Goal: Task Accomplishment & Management: Complete application form

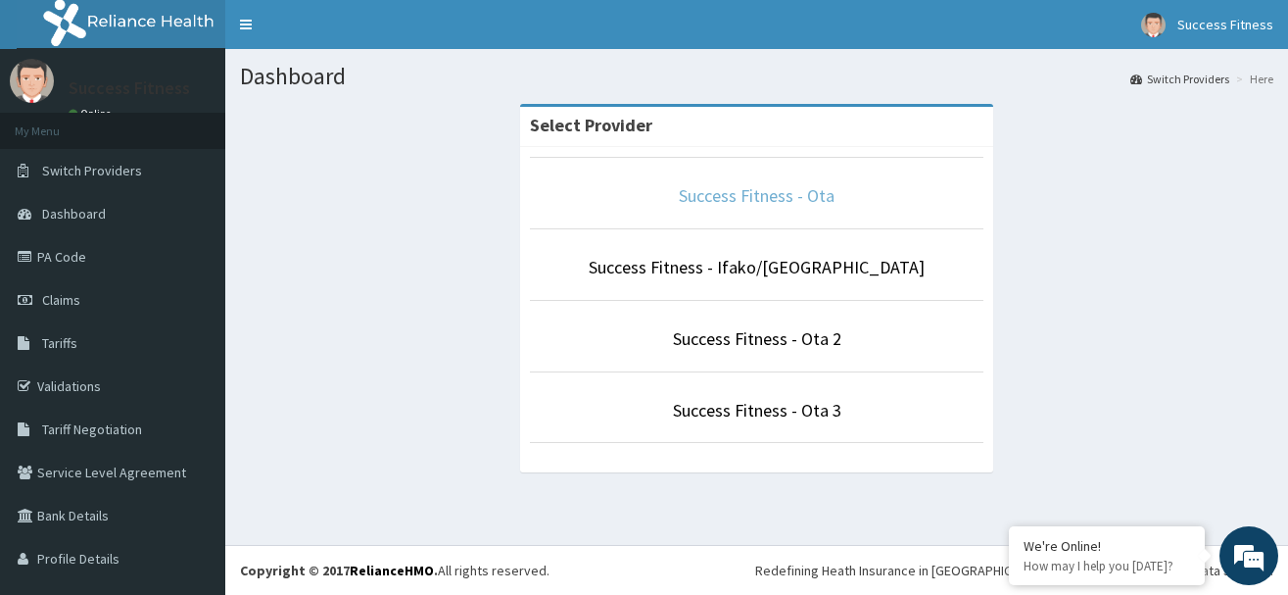
click at [772, 193] on link "Success Fitness - Ota" at bounding box center [757, 195] width 156 height 23
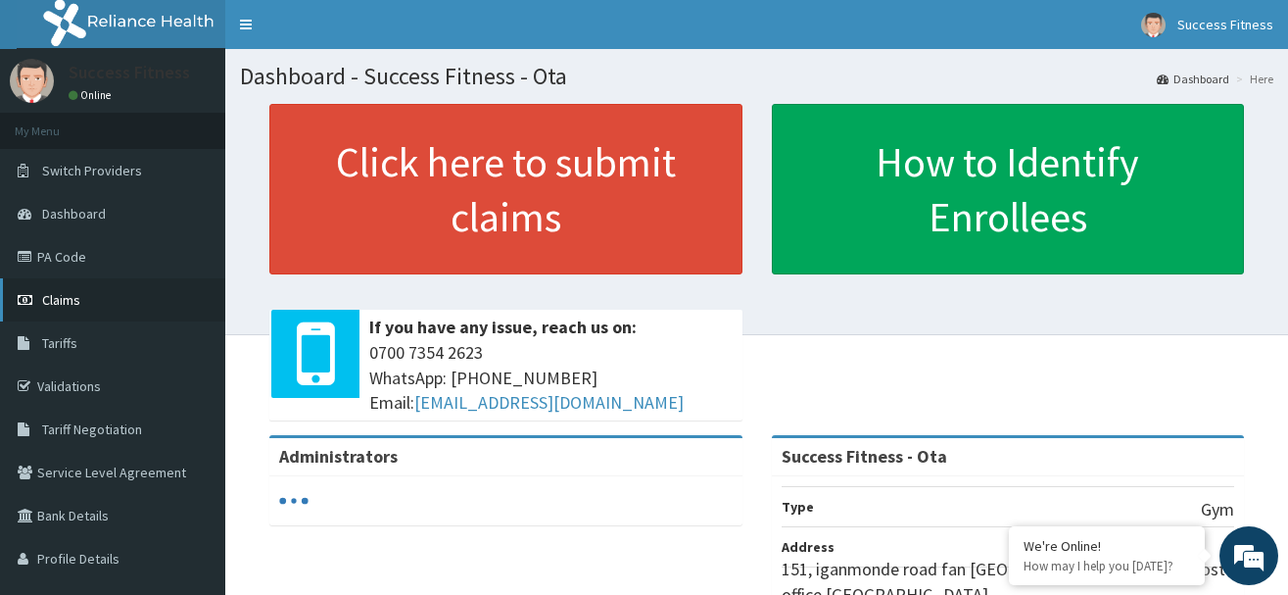
click at [64, 295] on span "Claims" at bounding box center [61, 300] width 38 height 18
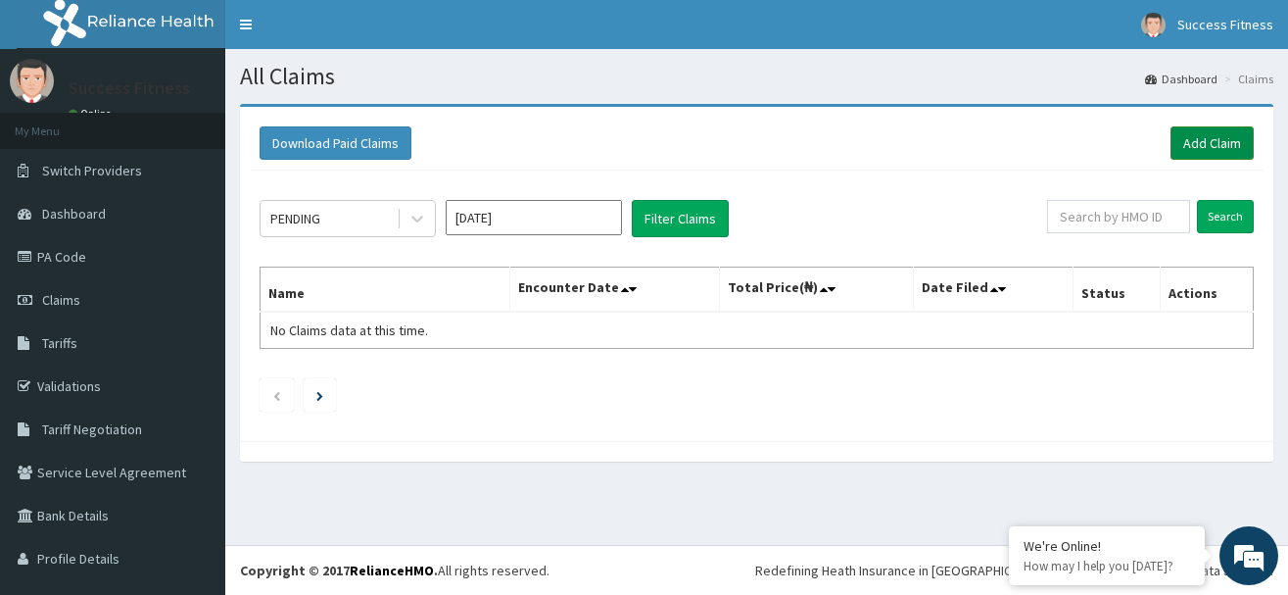
click at [1194, 141] on link "Add Claim" at bounding box center [1212, 142] width 83 height 33
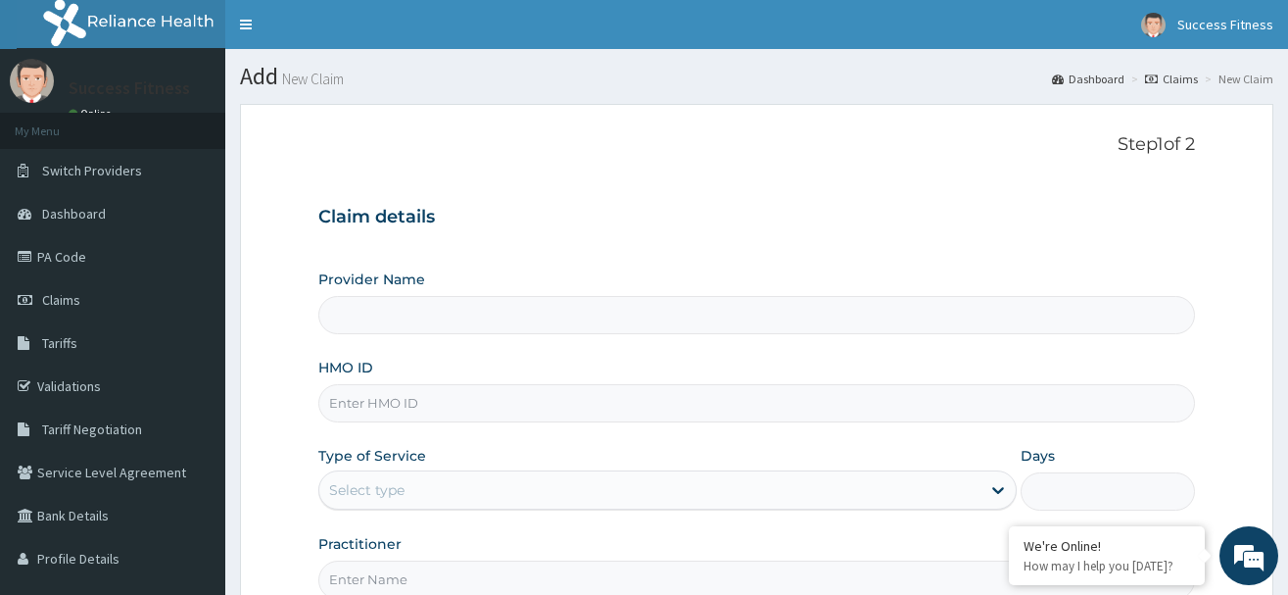
click at [422, 401] on input "HMO ID" at bounding box center [756, 403] width 877 height 38
type input "Success Fitness - Ota"
type input "1"
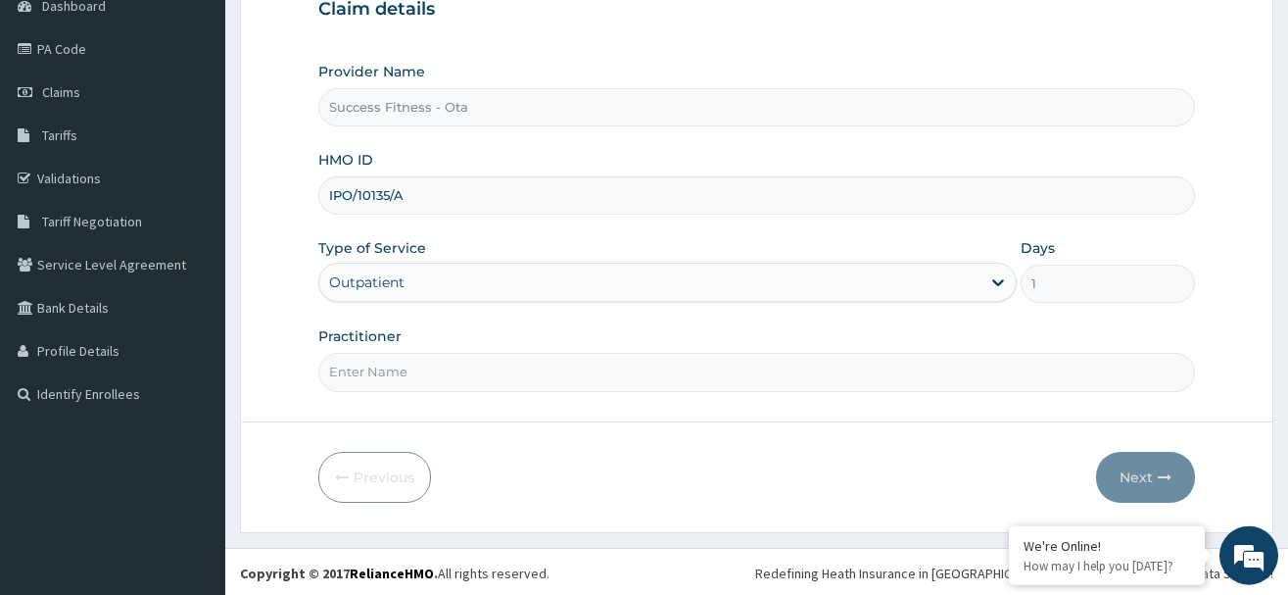
scroll to position [211, 0]
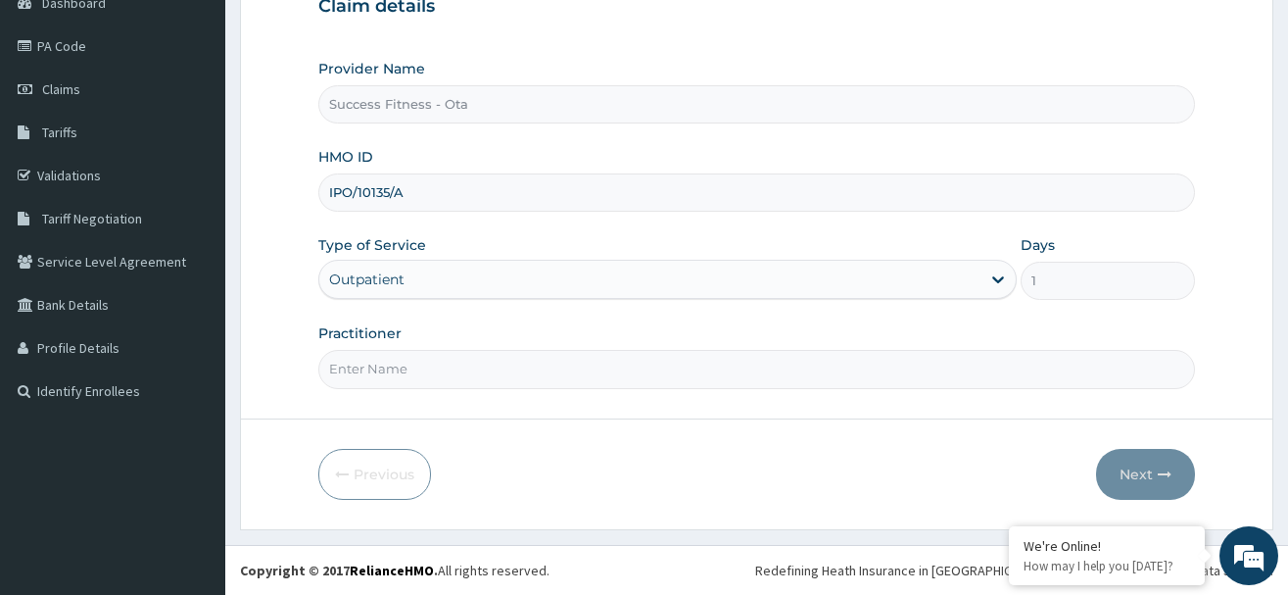
type input "IPO/10135/A"
click at [644, 364] on input "Practitioner" at bounding box center [756, 369] width 877 height 38
type input "JOSUA"
click at [1116, 471] on button "Next" at bounding box center [1145, 474] width 99 height 51
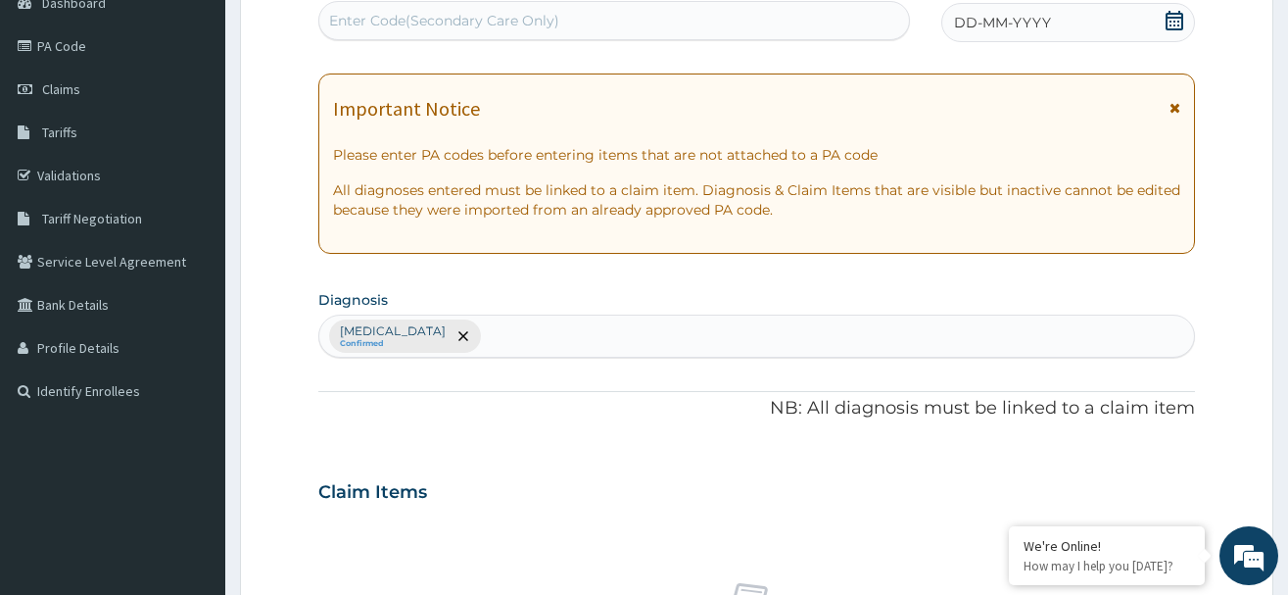
scroll to position [0, 0]
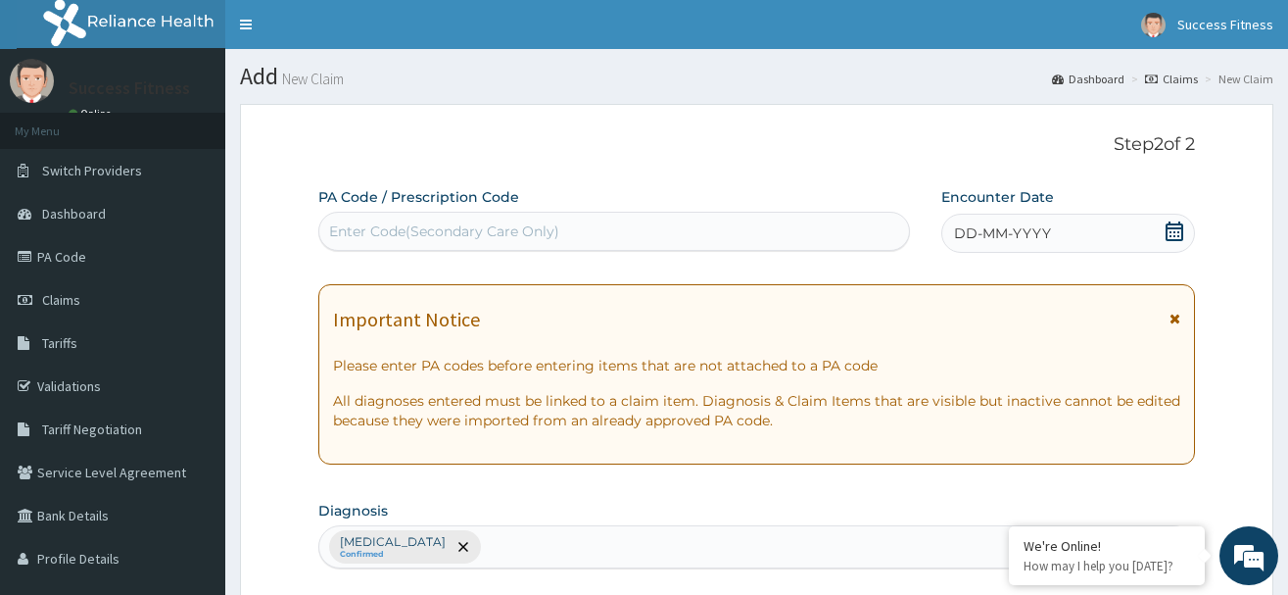
click at [1178, 229] on icon at bounding box center [1175, 231] width 18 height 20
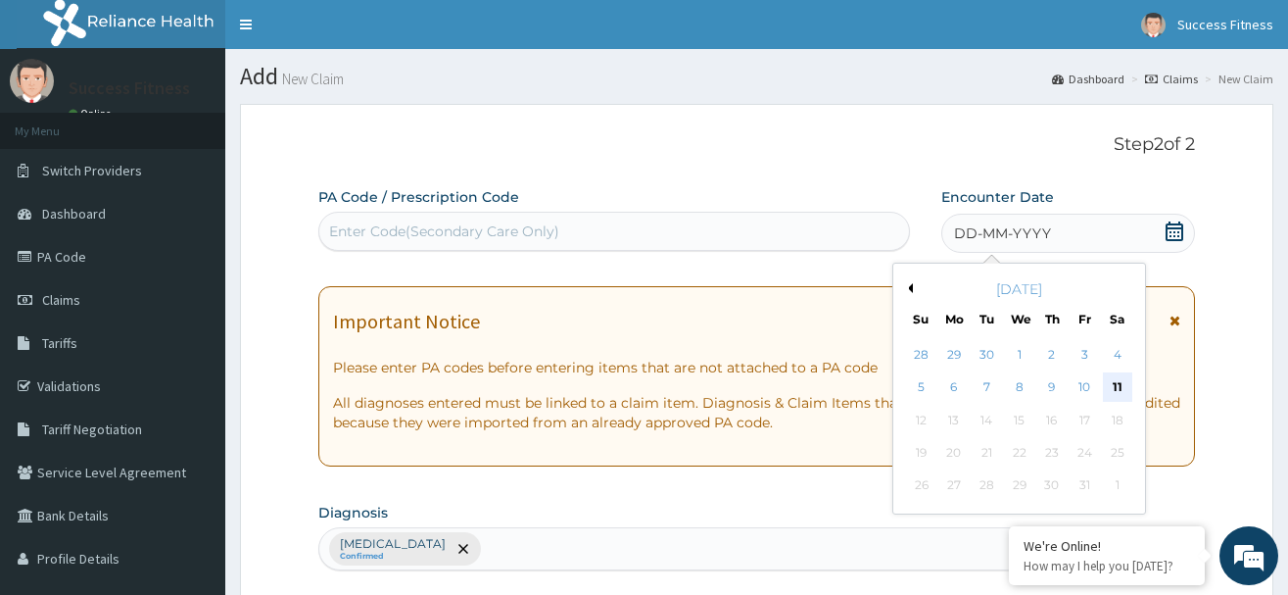
click at [1119, 377] on div "11" at bounding box center [1117, 387] width 29 height 29
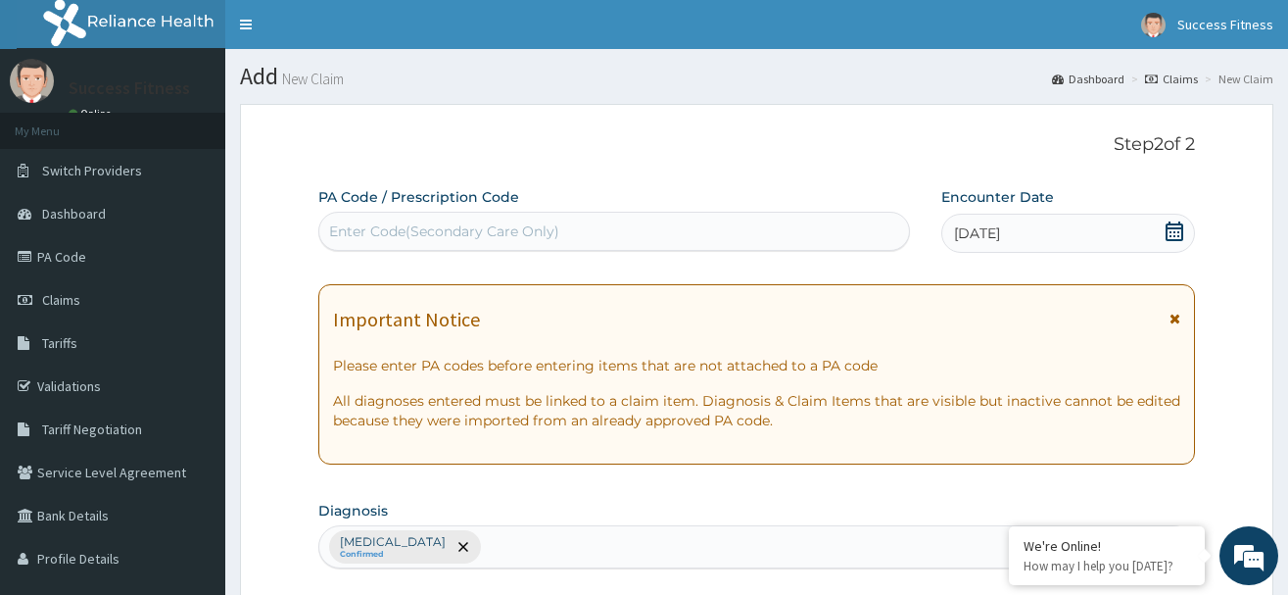
click at [558, 232] on div "Enter Code(Secondary Care Only)" at bounding box center [444, 231] width 230 height 20
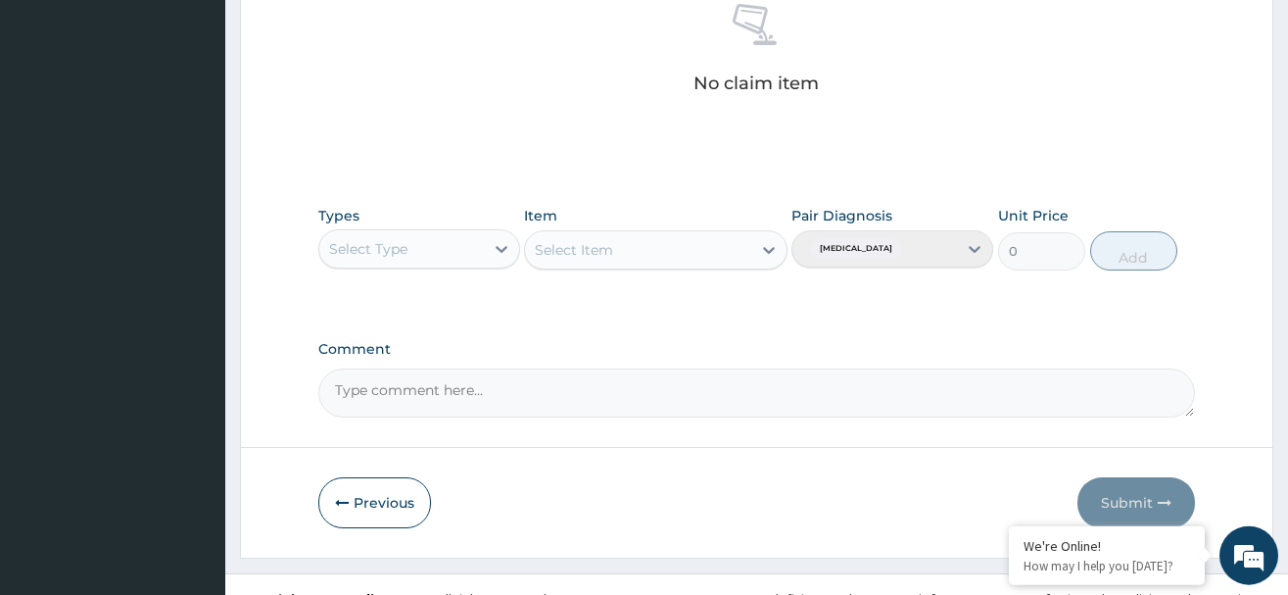
scroll to position [818, 0]
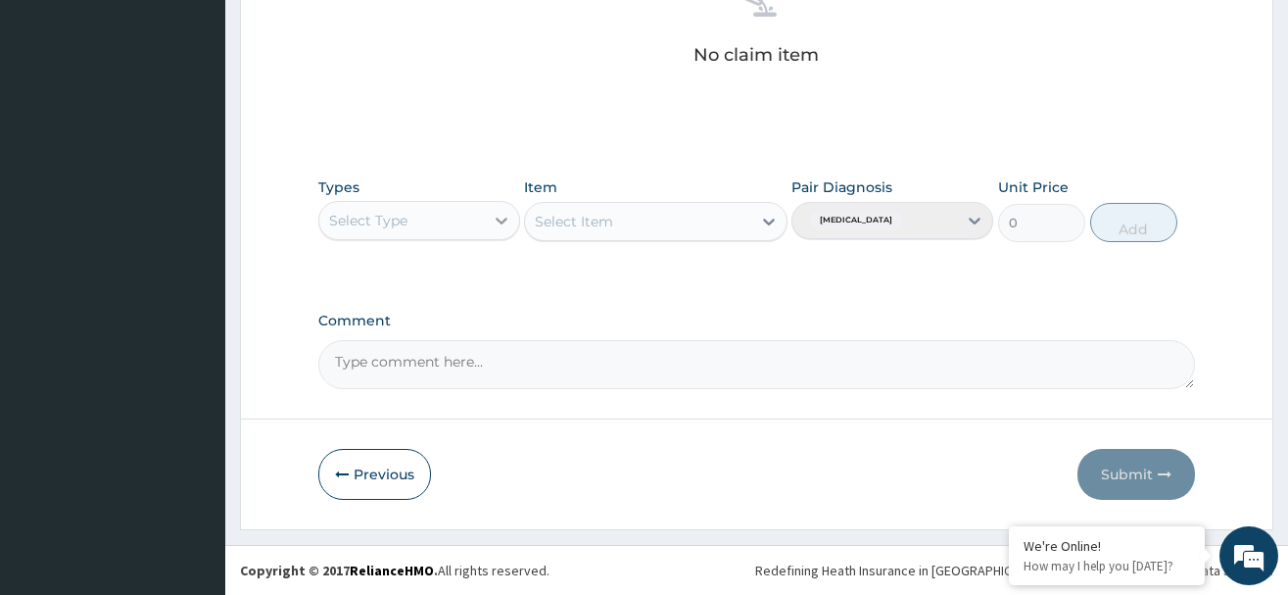
type input "PA/03F68B"
click at [502, 217] on icon at bounding box center [502, 221] width 20 height 20
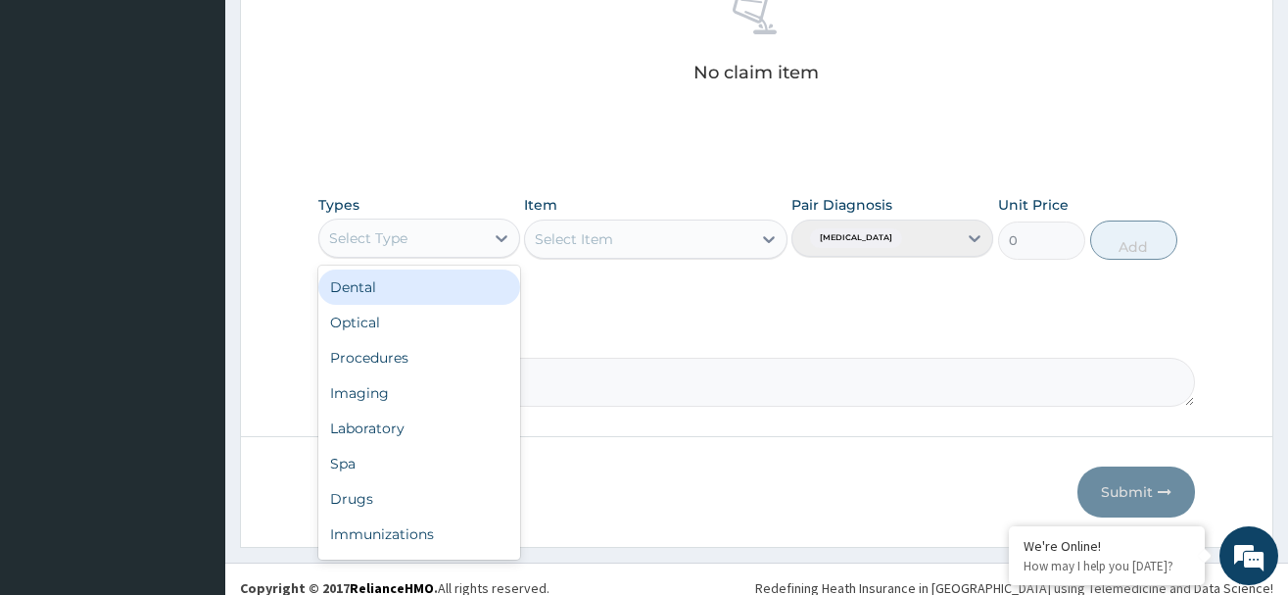
scroll to position [67, 0]
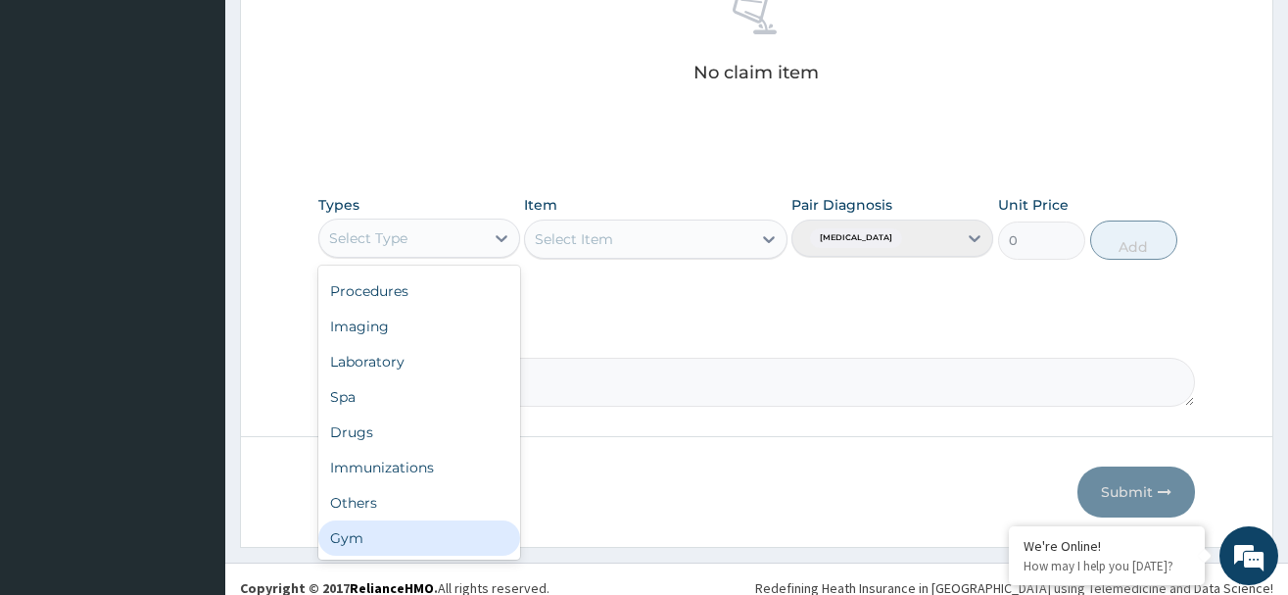
click at [412, 530] on div "Gym" at bounding box center [419, 537] width 202 height 35
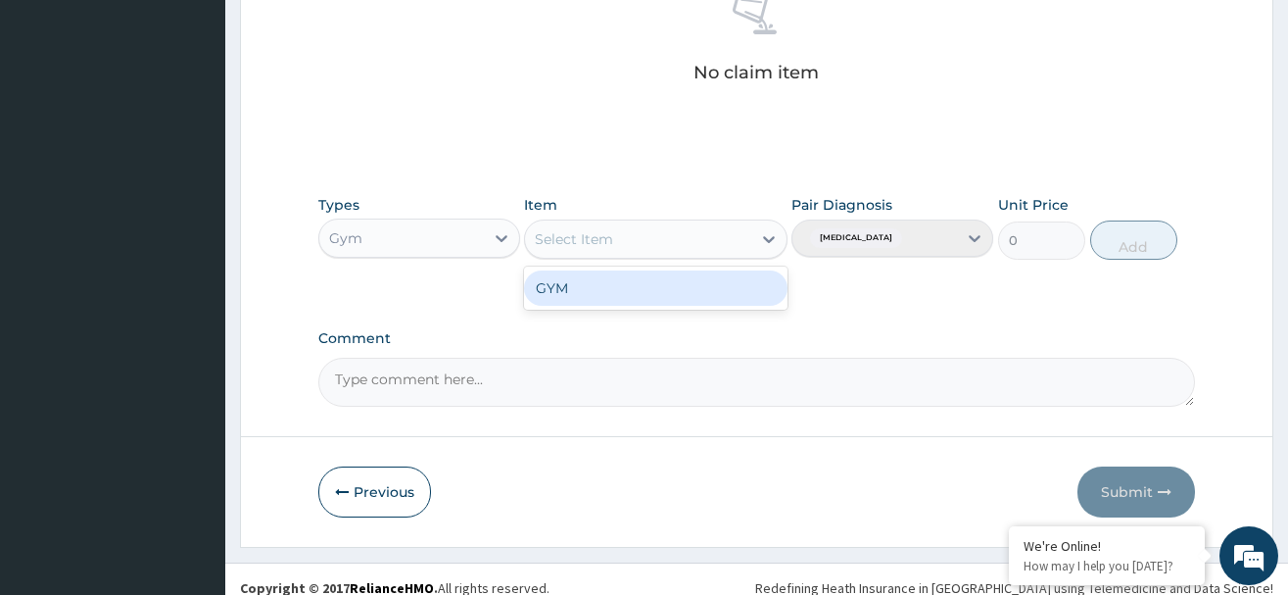
click at [767, 239] on icon at bounding box center [769, 239] width 12 height 7
click at [739, 298] on div "GYM" at bounding box center [656, 287] width 264 height 35
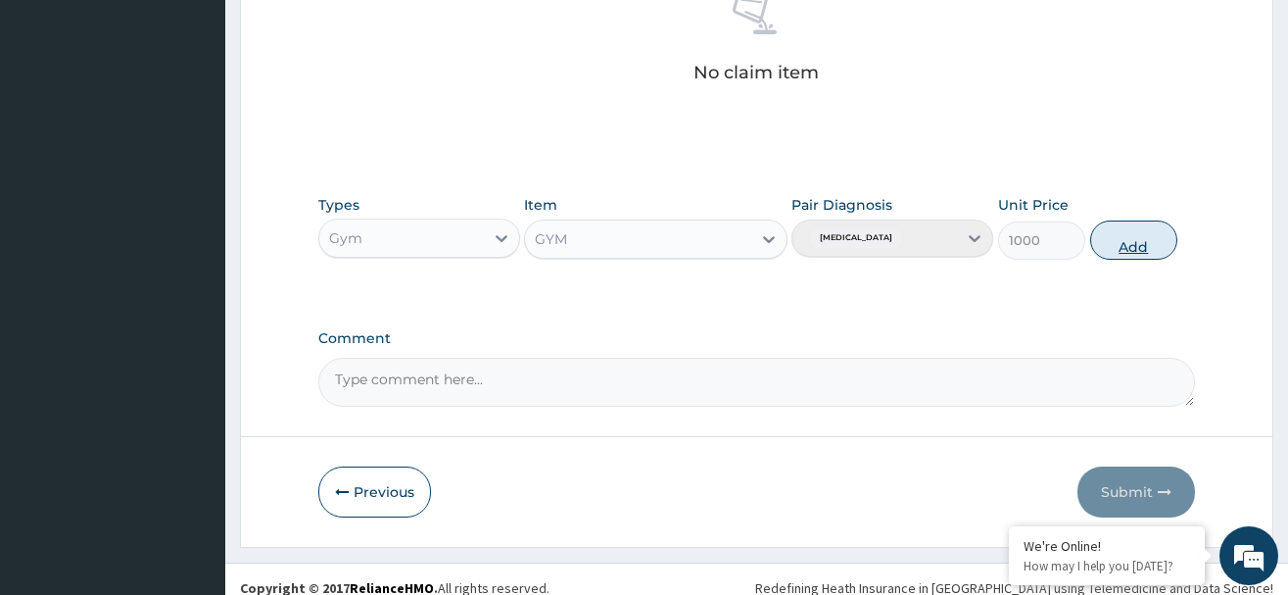
click at [1127, 243] on button "Add" at bounding box center [1135, 239] width 88 height 39
type input "0"
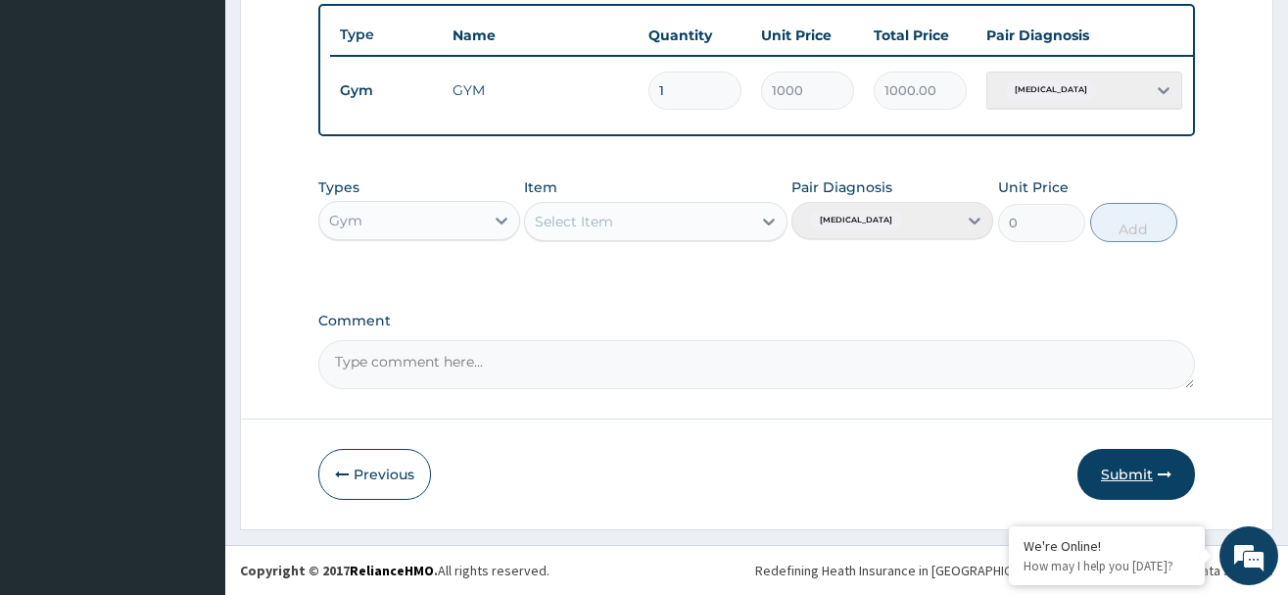
click at [1125, 468] on button "Submit" at bounding box center [1137, 474] width 118 height 51
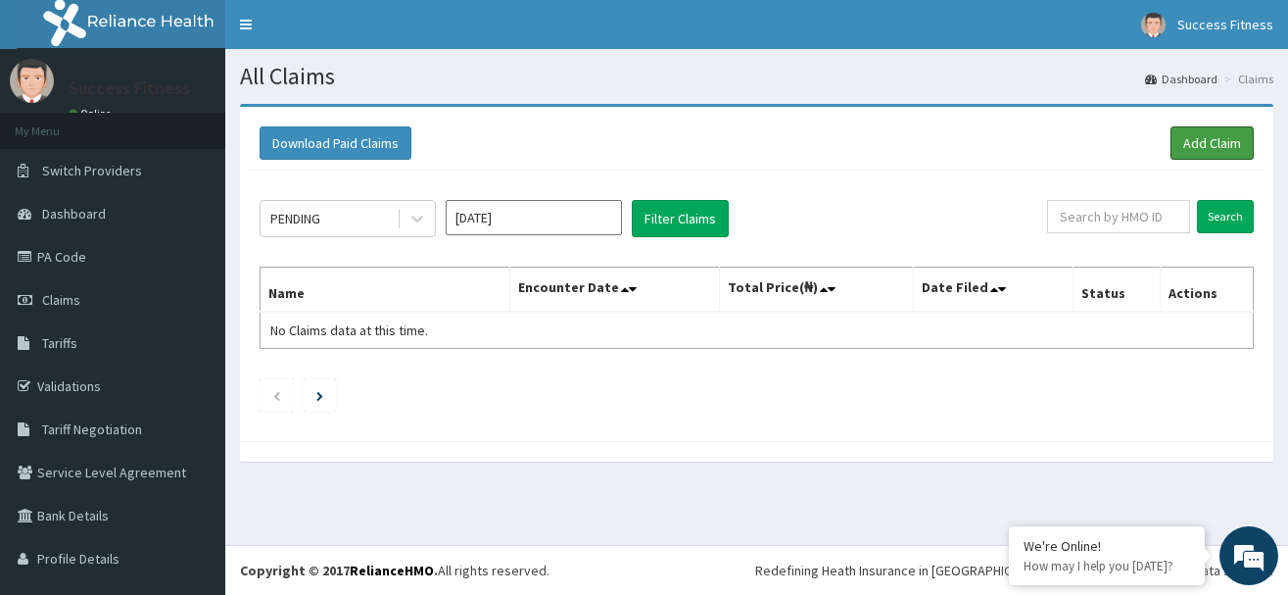
click at [1226, 136] on link "Add Claim" at bounding box center [1212, 142] width 83 height 33
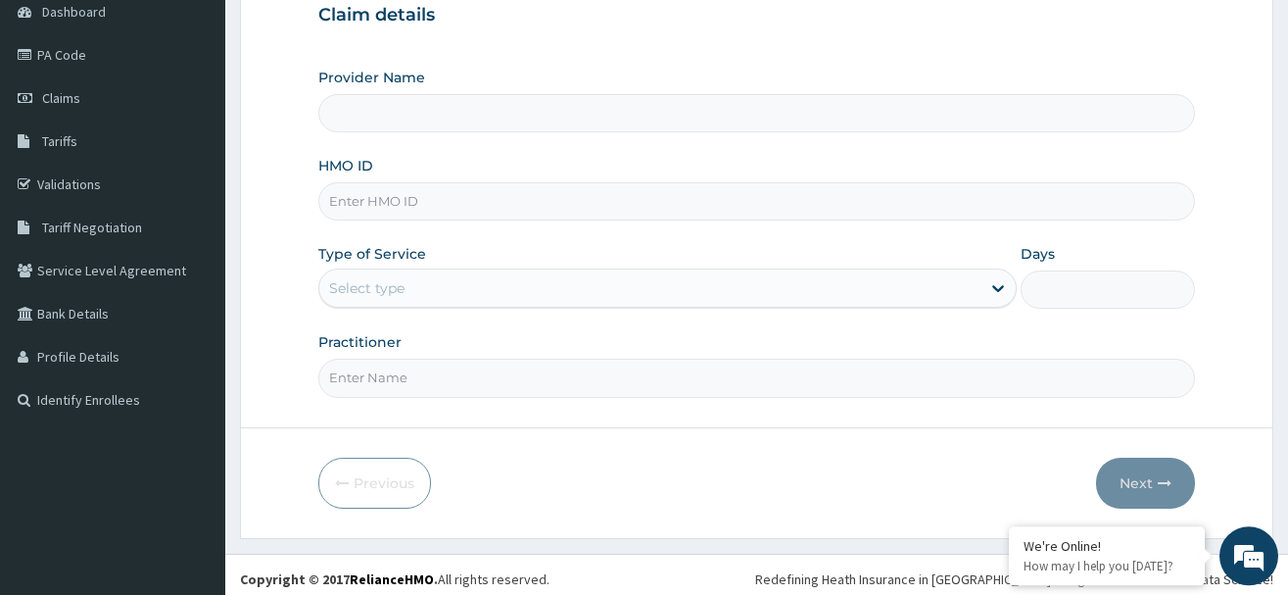
scroll to position [211, 0]
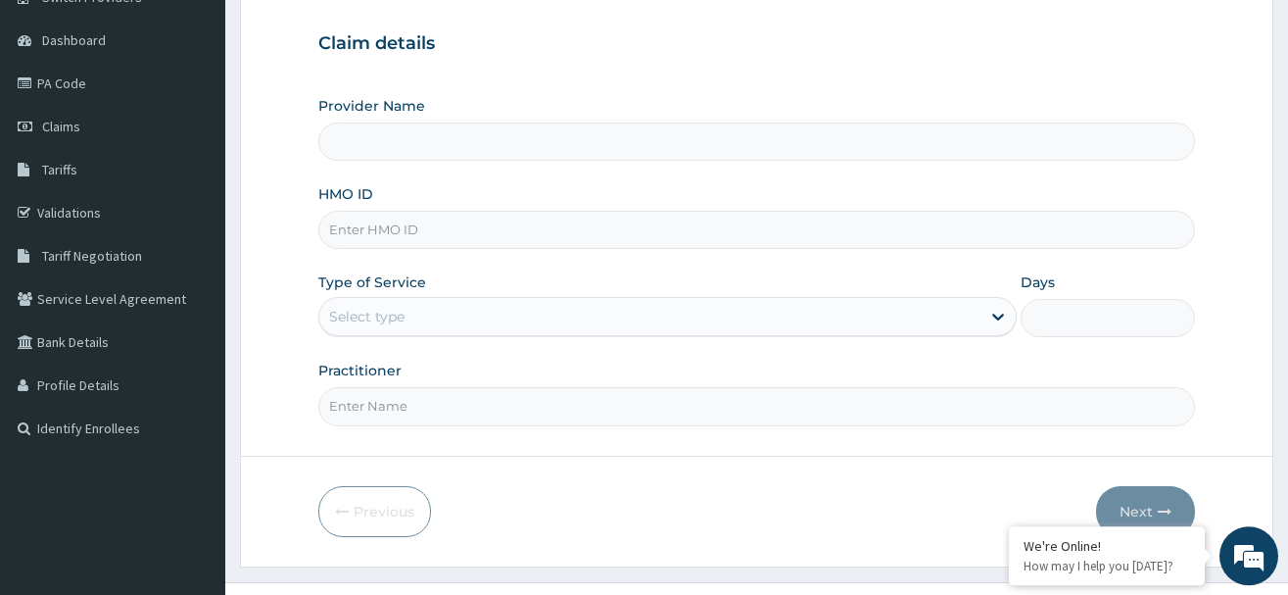
type input "Success Fitness - Ota"
type input "1"
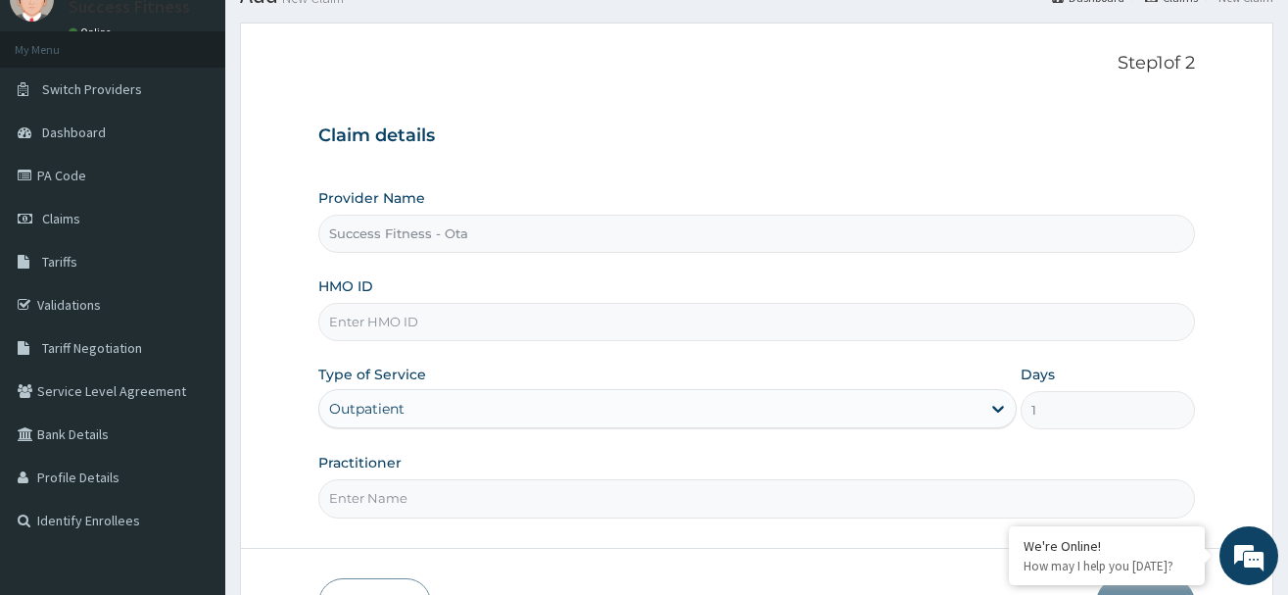
scroll to position [77, 0]
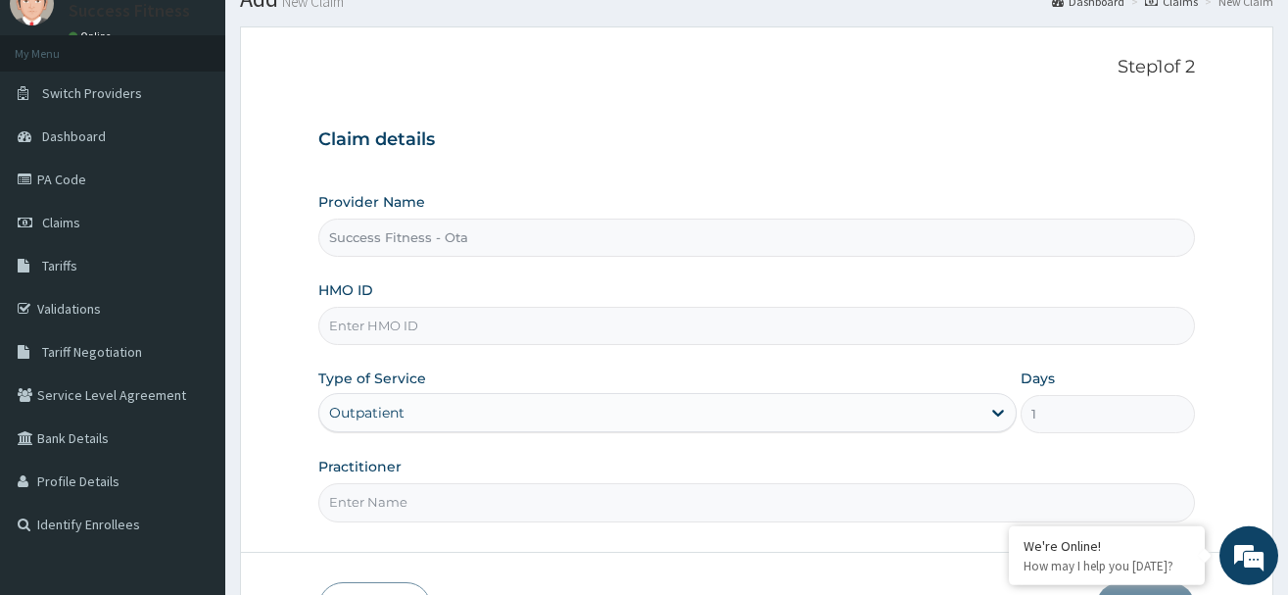
click at [491, 323] on input "HMO ID" at bounding box center [756, 326] width 877 height 38
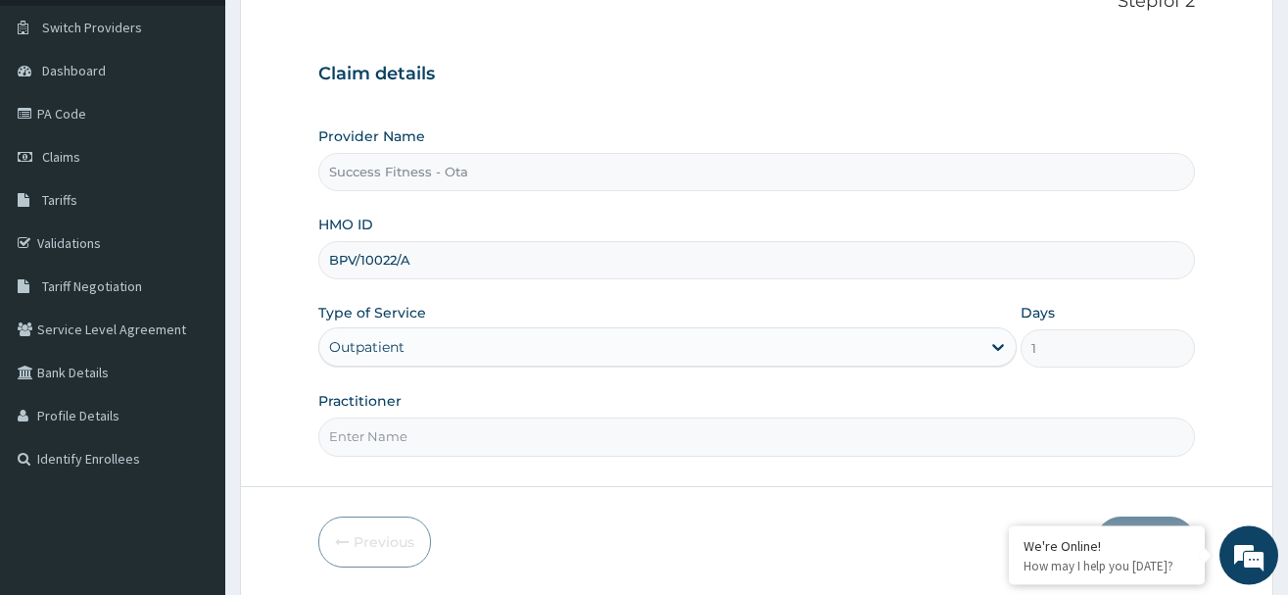
scroll to position [211, 0]
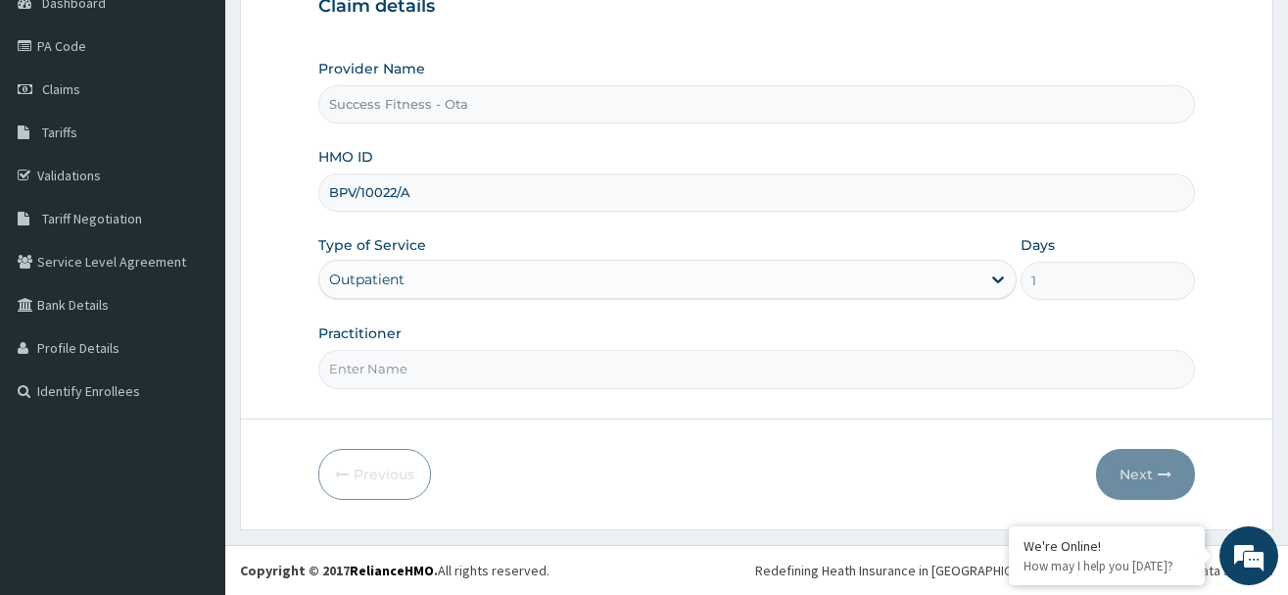
type input "BPV/10022/A"
click at [701, 366] on input "Practitioner" at bounding box center [756, 369] width 877 height 38
type input "JOSUA"
click at [1129, 465] on button "Next" at bounding box center [1145, 474] width 99 height 51
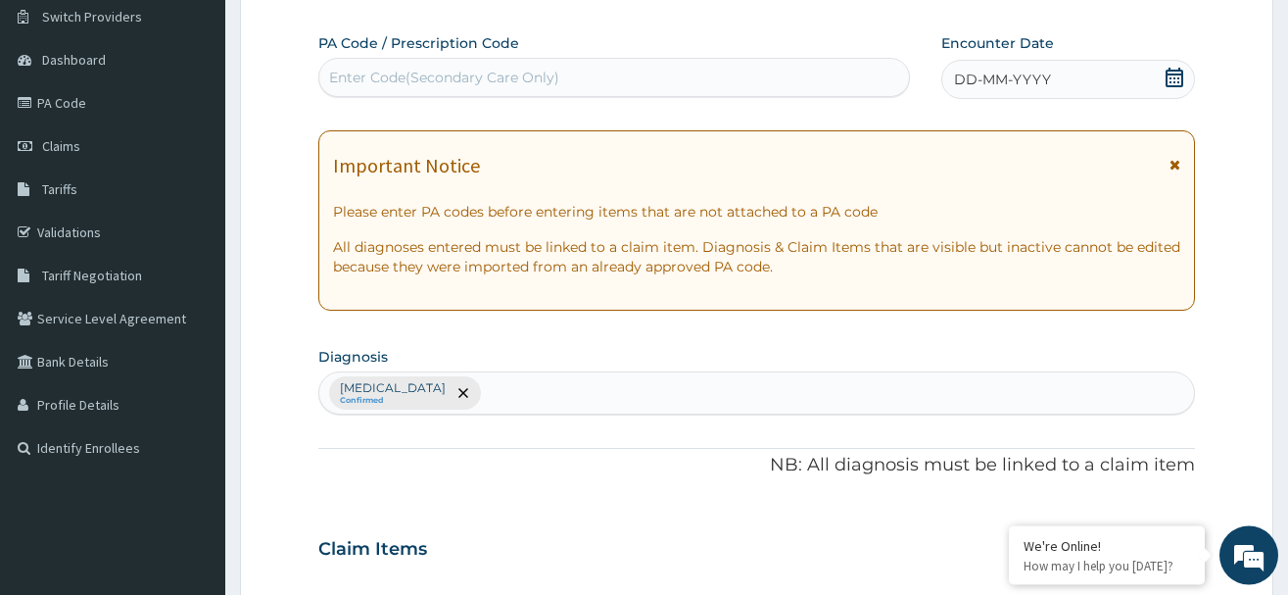
scroll to position [5, 0]
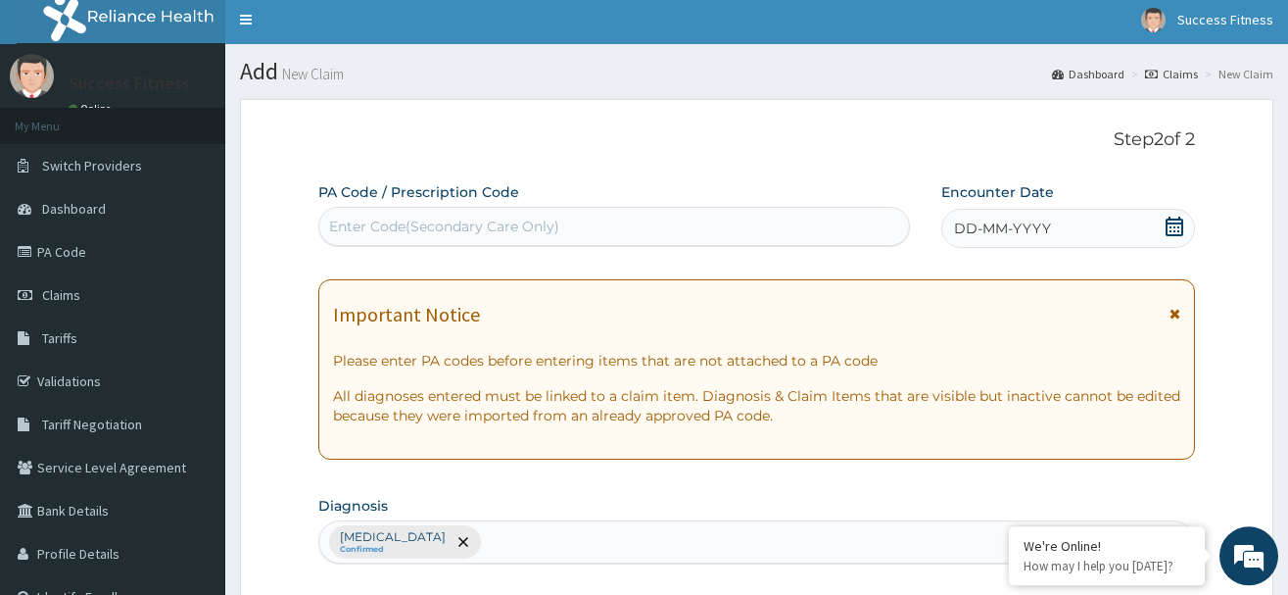
click at [1173, 221] on icon at bounding box center [1175, 227] width 20 height 20
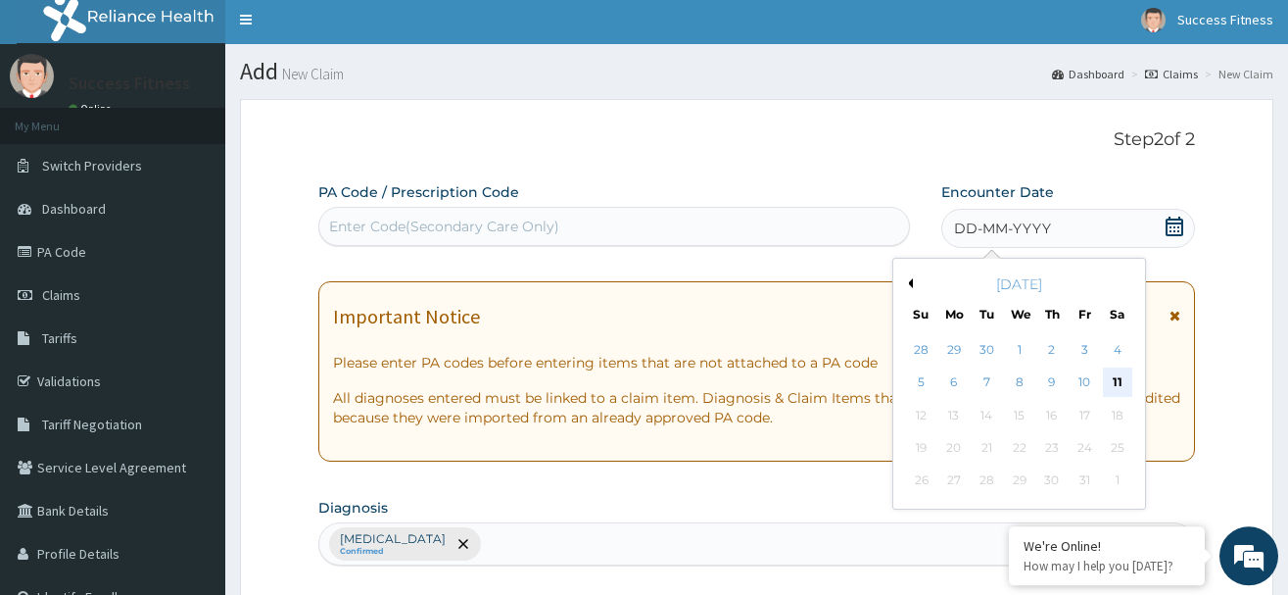
click at [1109, 373] on div "11" at bounding box center [1117, 382] width 29 height 29
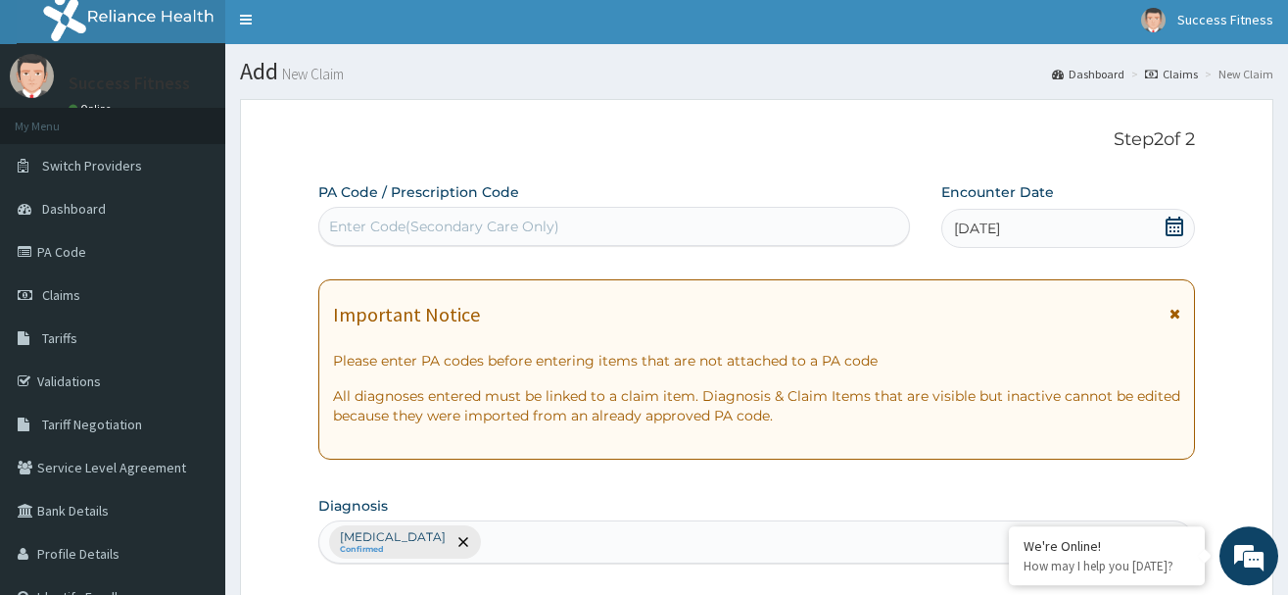
click at [508, 225] on div "Enter Code(Secondary Care Only)" at bounding box center [444, 227] width 230 height 20
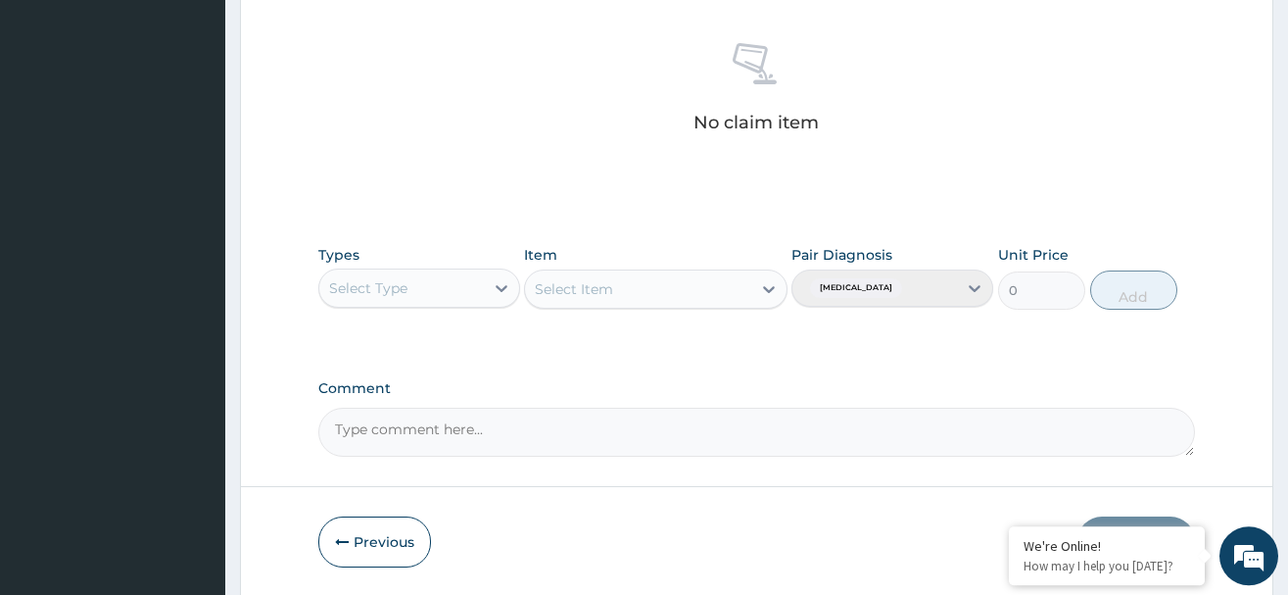
scroll to position [818, 0]
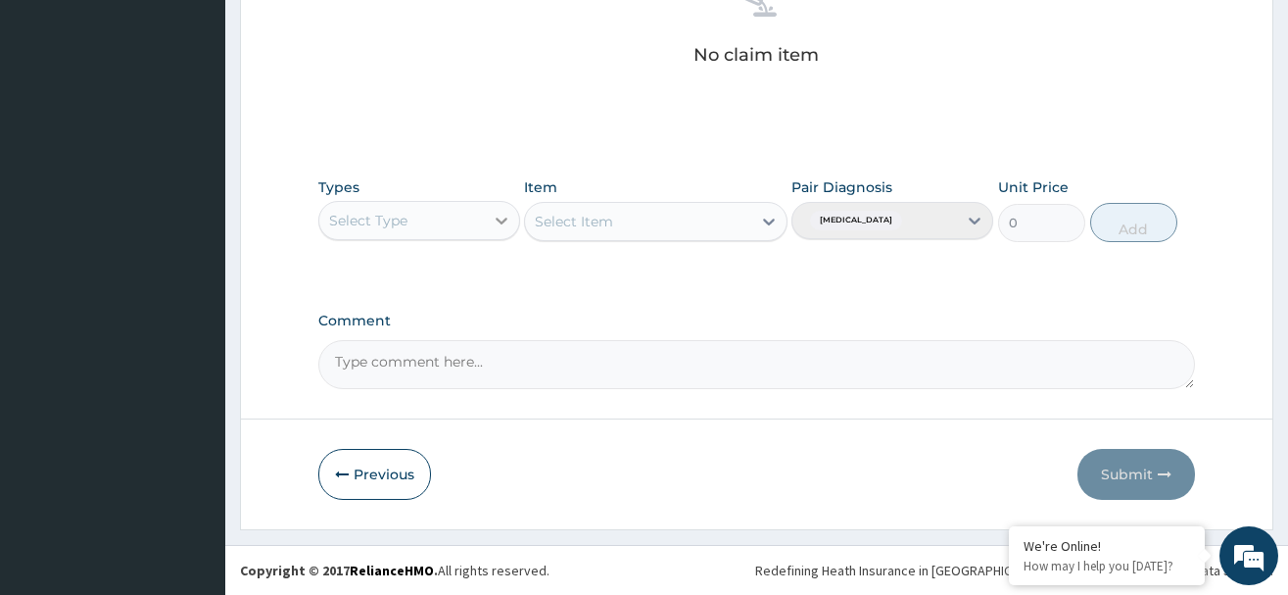
type input "PA/C3725C"
click at [502, 220] on icon at bounding box center [502, 221] width 20 height 20
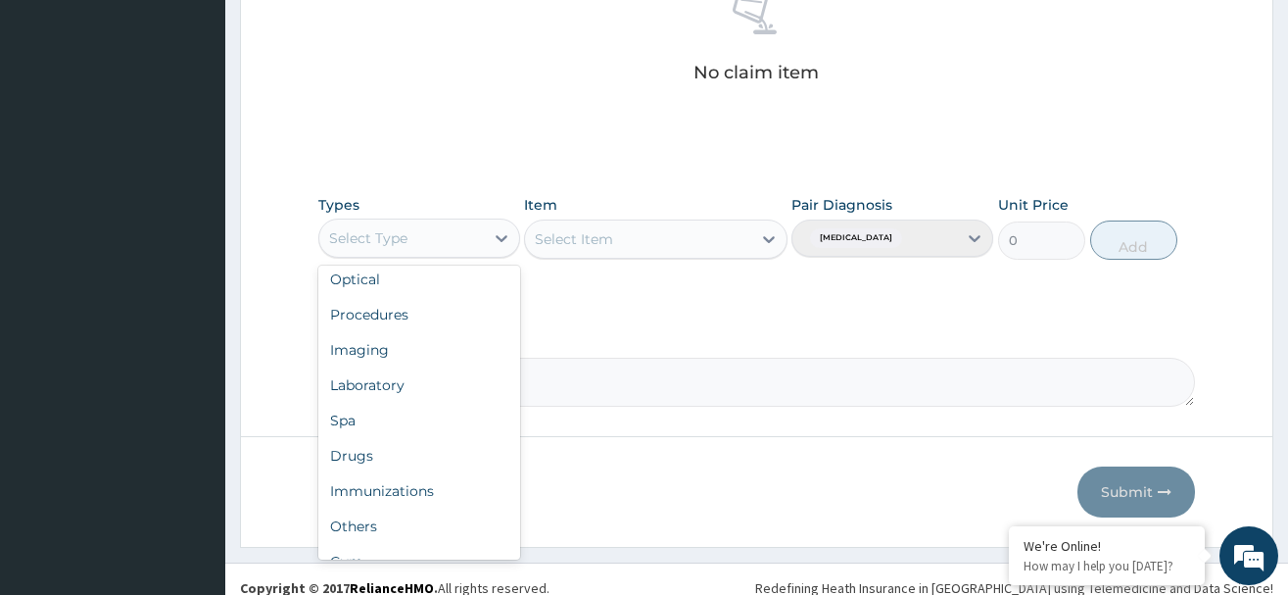
scroll to position [67, 0]
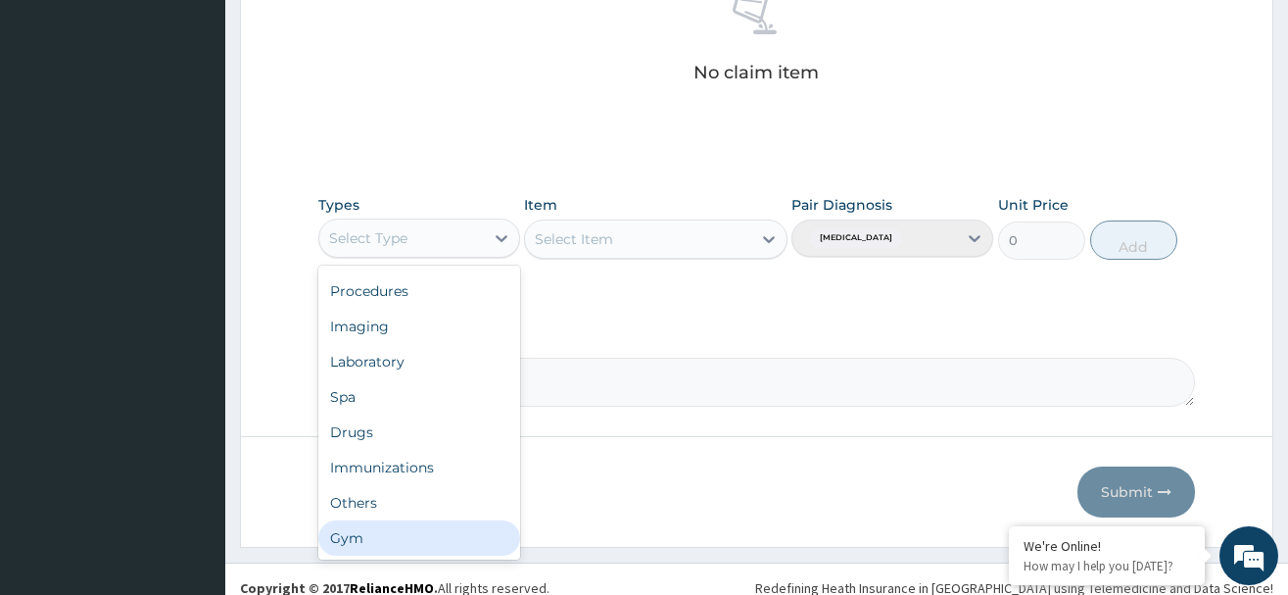
click at [403, 544] on div "Gym" at bounding box center [419, 537] width 202 height 35
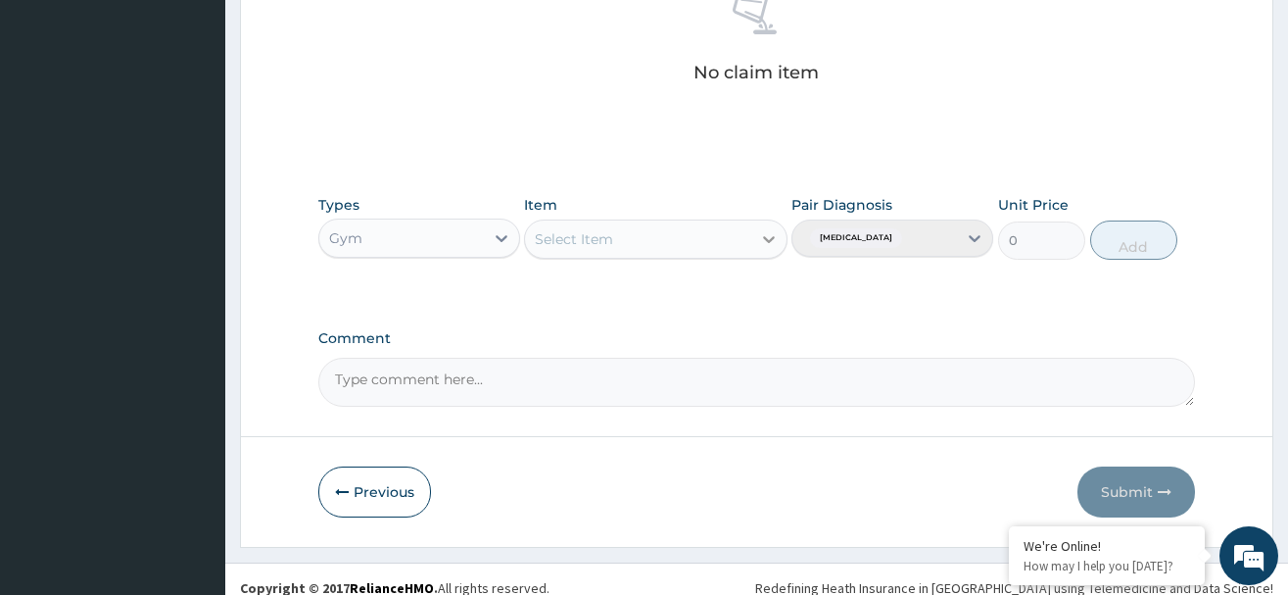
click at [776, 237] on icon at bounding box center [769, 239] width 20 height 20
click at [744, 287] on div "GYM" at bounding box center [656, 287] width 264 height 35
click at [1141, 235] on button "Add" at bounding box center [1135, 239] width 88 height 39
type input "0"
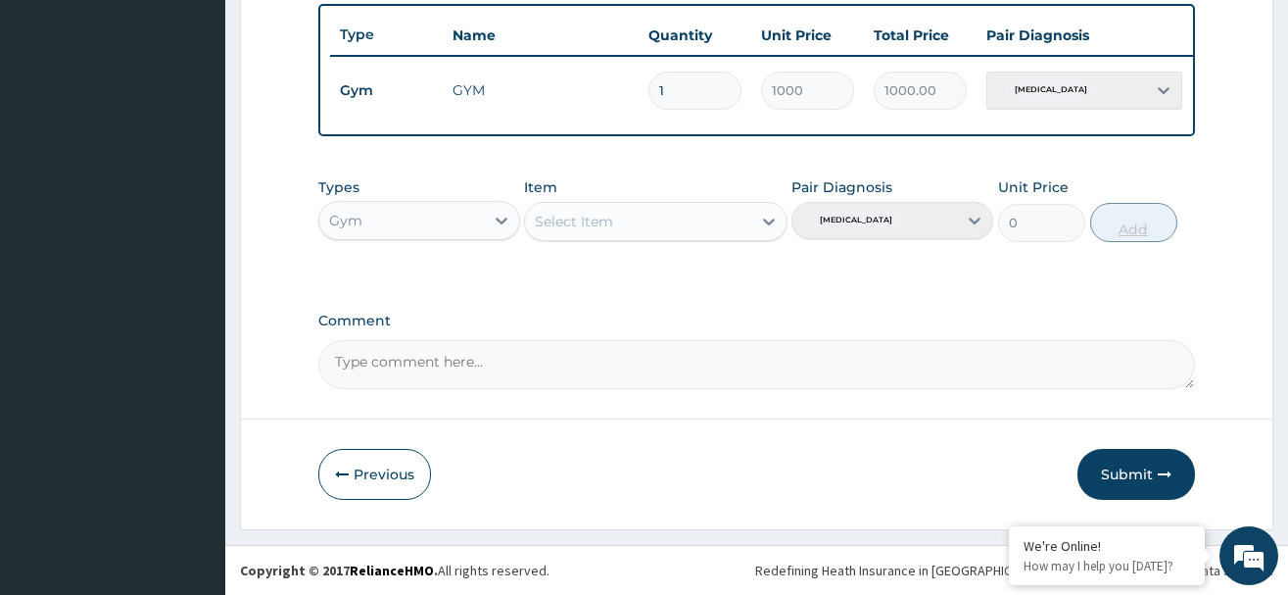
scroll to position [743, 0]
click at [1144, 480] on button "Submit" at bounding box center [1137, 474] width 118 height 51
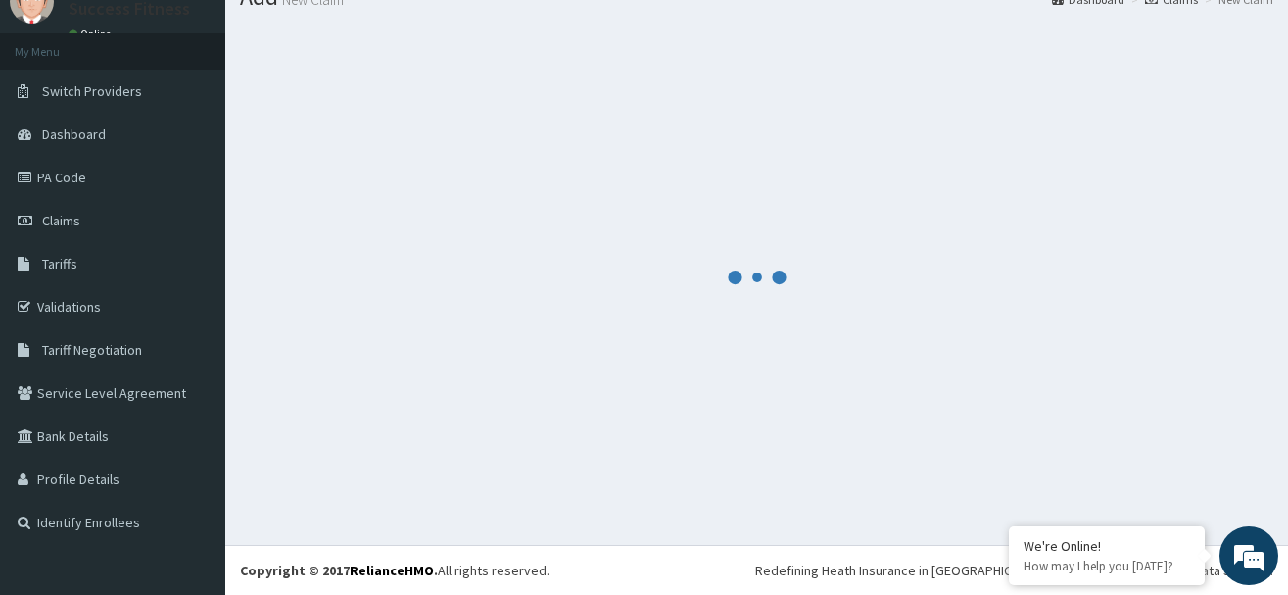
scroll to position [79, 0]
